Goal: Task Accomplishment & Management: Use online tool/utility

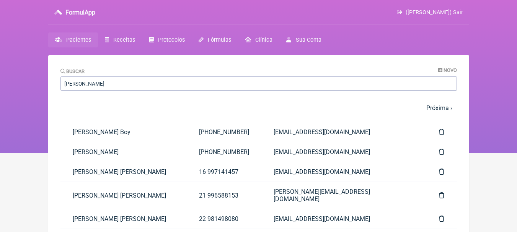
type input "[PERSON_NAME]"
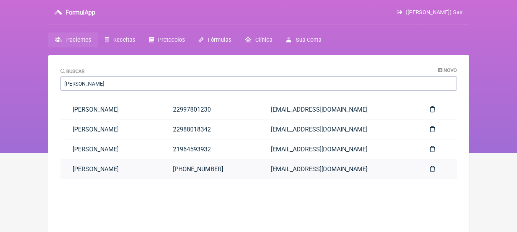
click at [159, 169] on link "[PERSON_NAME]" at bounding box center [111, 170] width 101 height 20
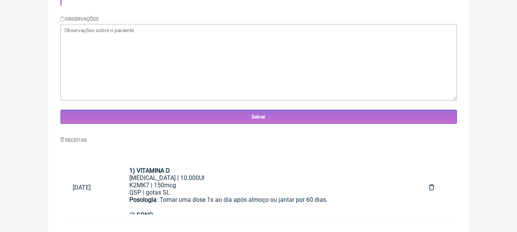
scroll to position [262, 0]
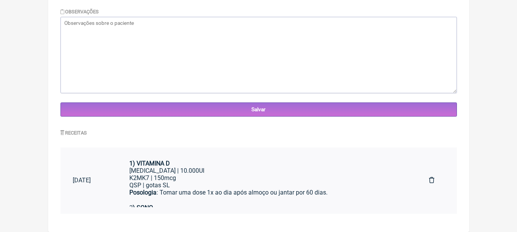
click at [257, 180] on div "K2MK7 | 150mcg" at bounding box center [266, 178] width 275 height 7
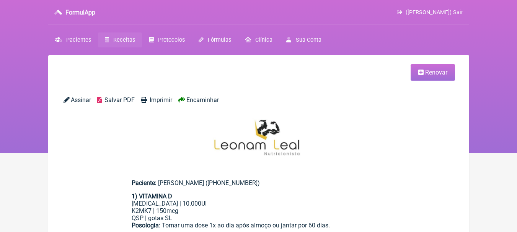
click at [435, 74] on span "Renovar" at bounding box center [436, 72] width 22 height 7
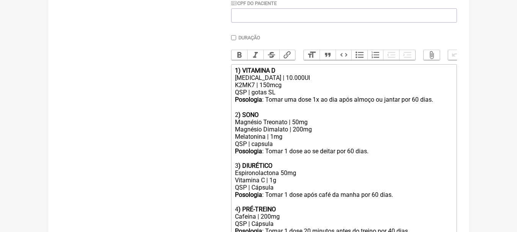
scroll to position [230, 0]
